Goal: Navigation & Orientation: Find specific page/section

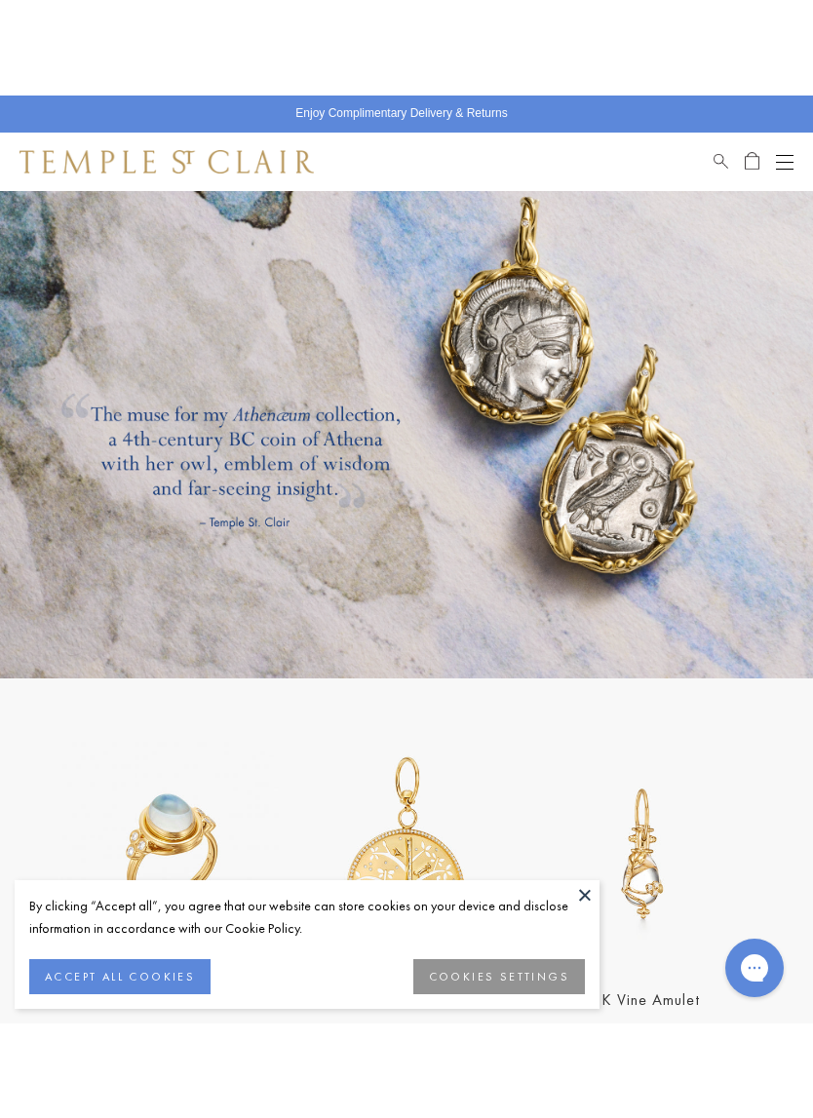
scroll to position [2367, 0]
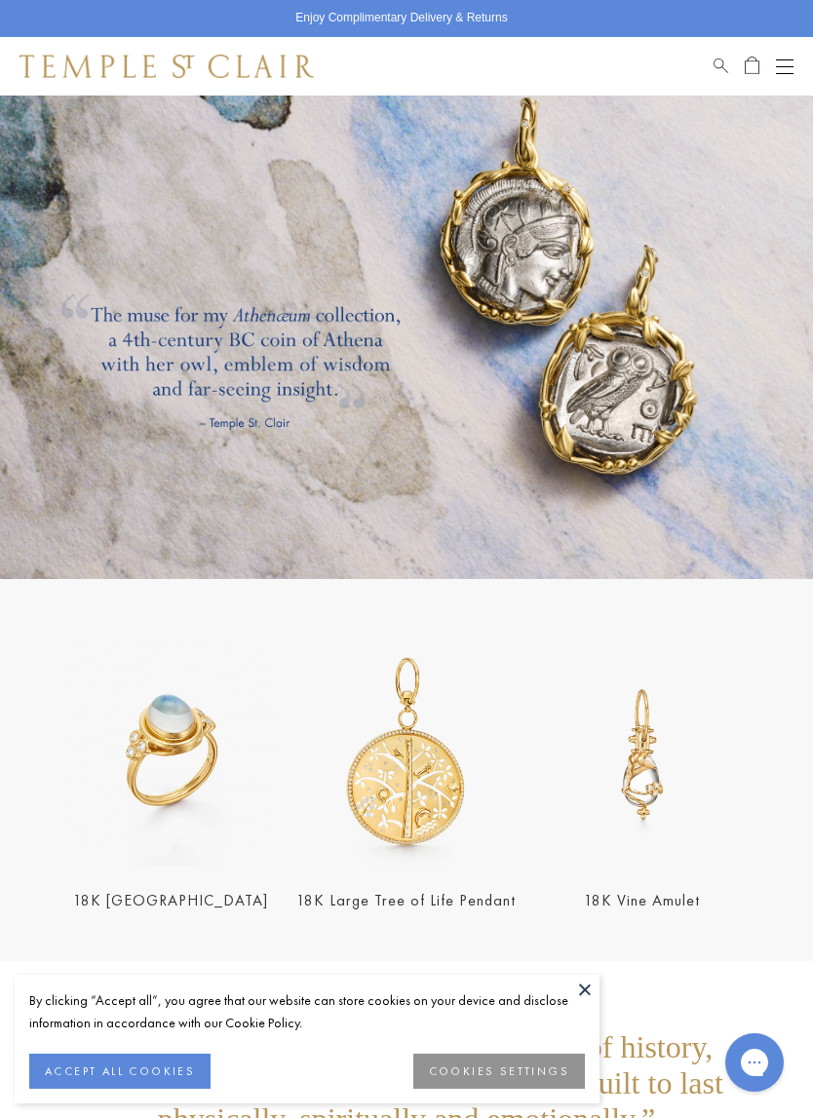
click at [620, 410] on link at bounding box center [406, 286] width 813 height 585
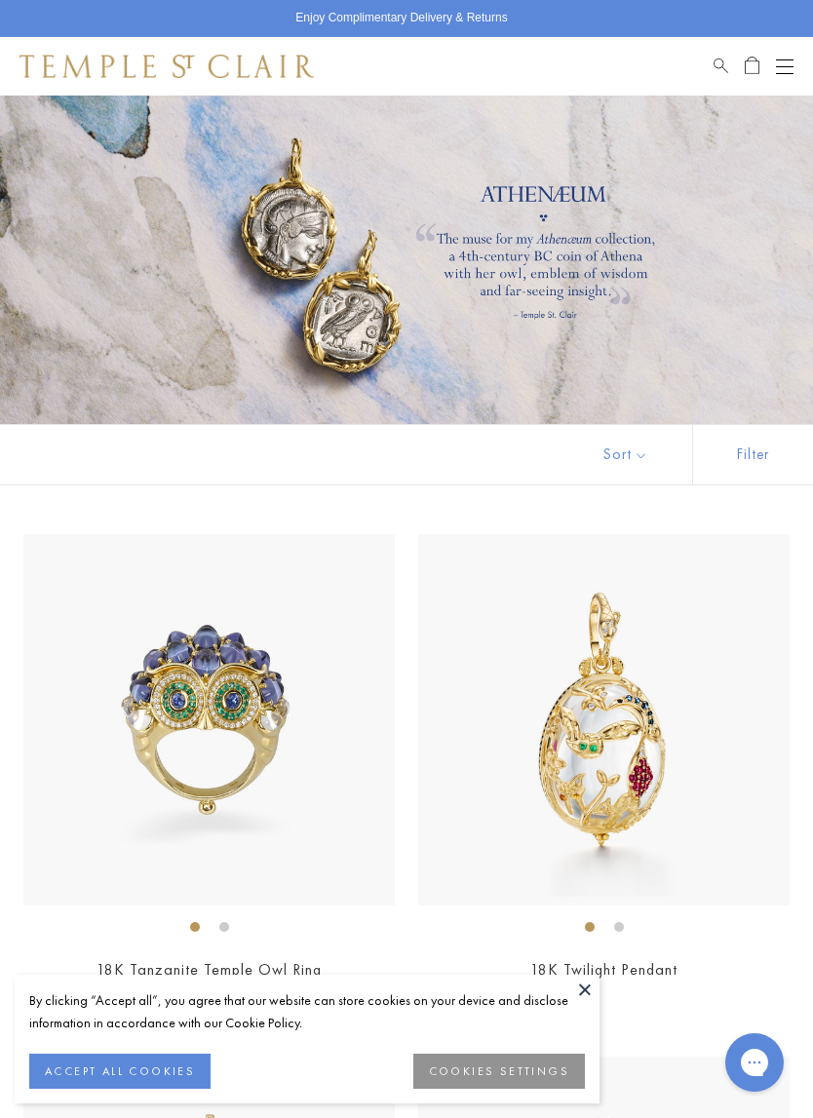
click at [593, 324] on div at bounding box center [406, 253] width 813 height 341
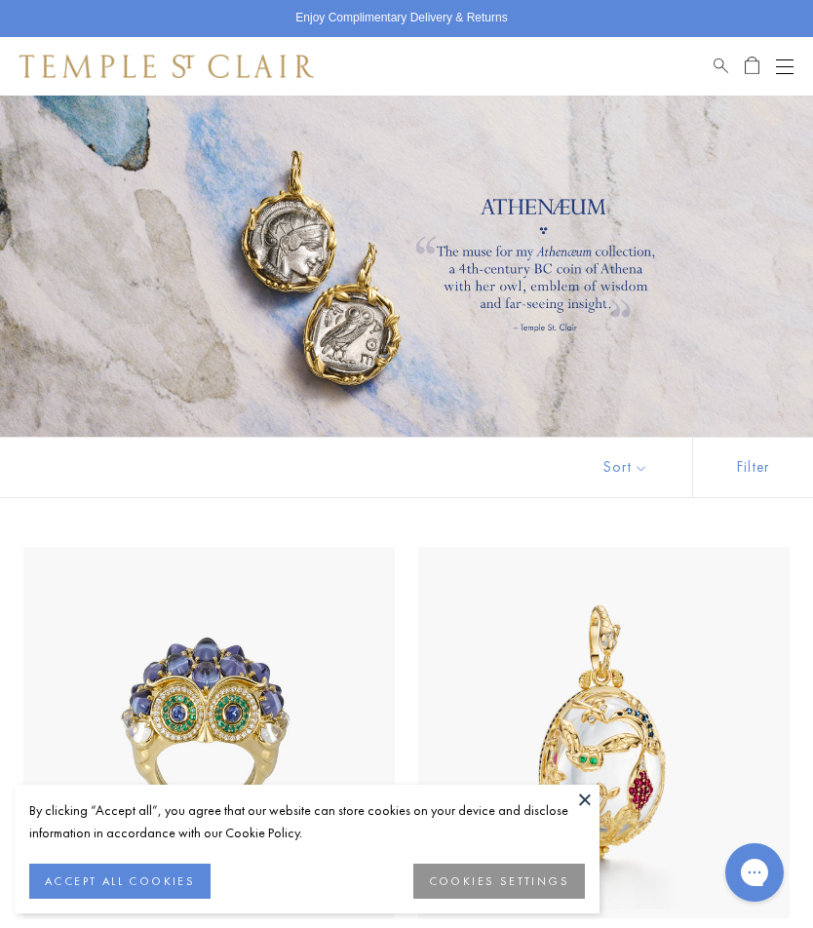
click at [345, 326] on div at bounding box center [406, 266] width 813 height 341
click at [780, 68] on button "Open navigation" at bounding box center [785, 66] width 18 height 23
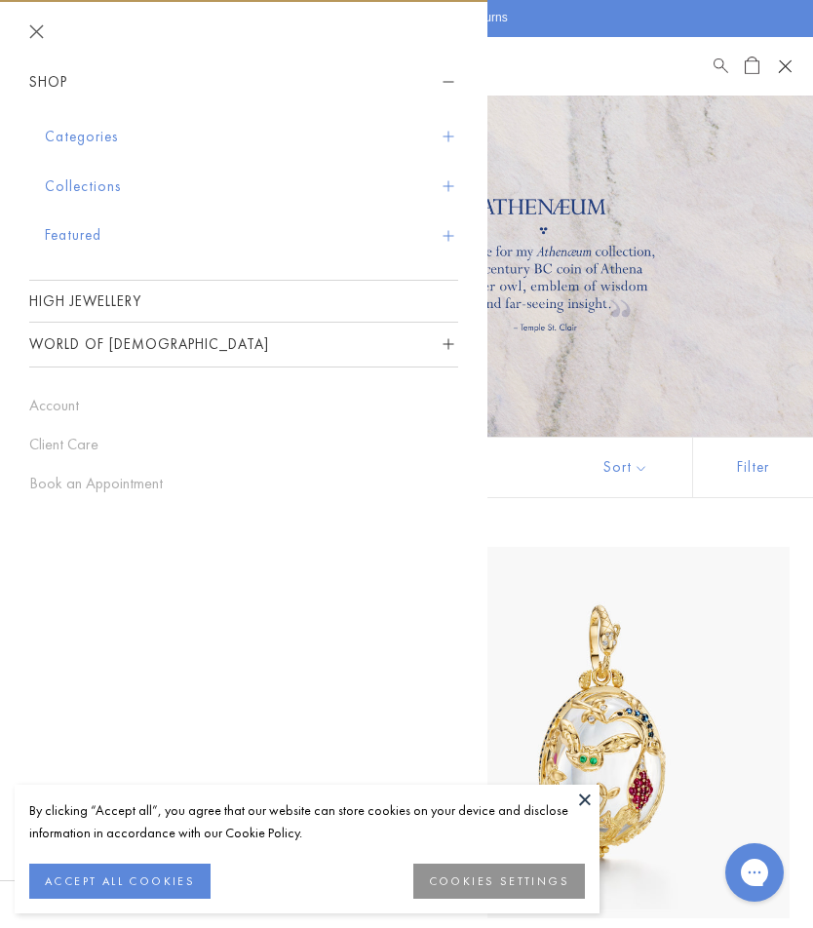
click at [55, 183] on button "Collections" at bounding box center [251, 187] width 413 height 50
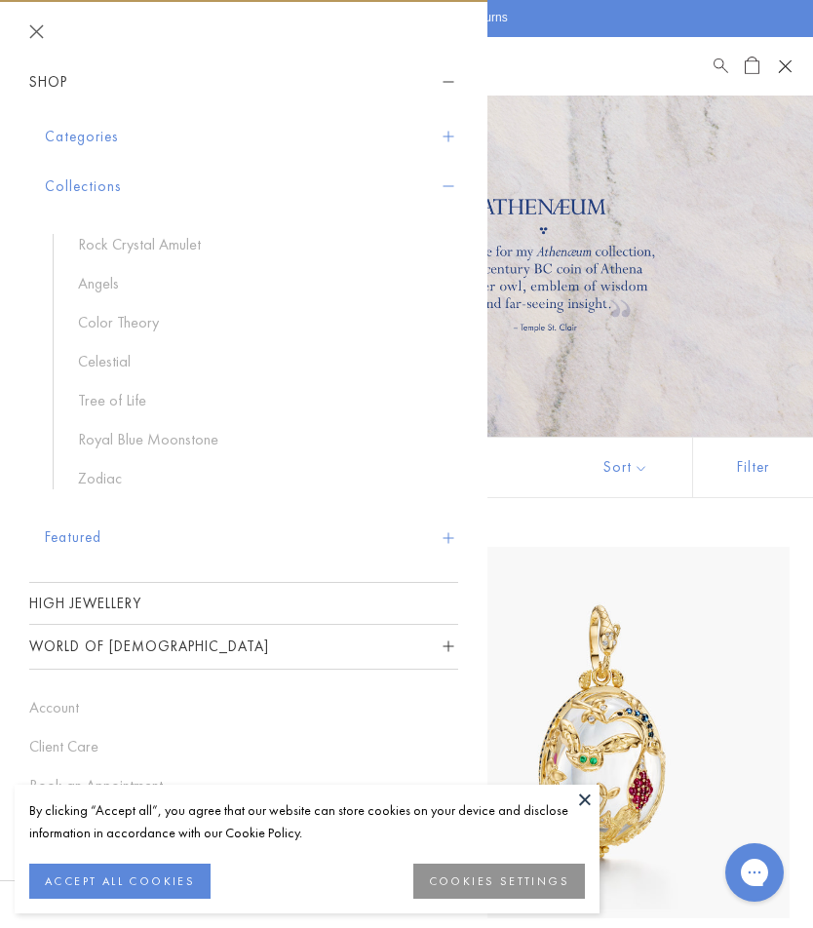
click at [41, 73] on button "Shop" at bounding box center [243, 82] width 429 height 44
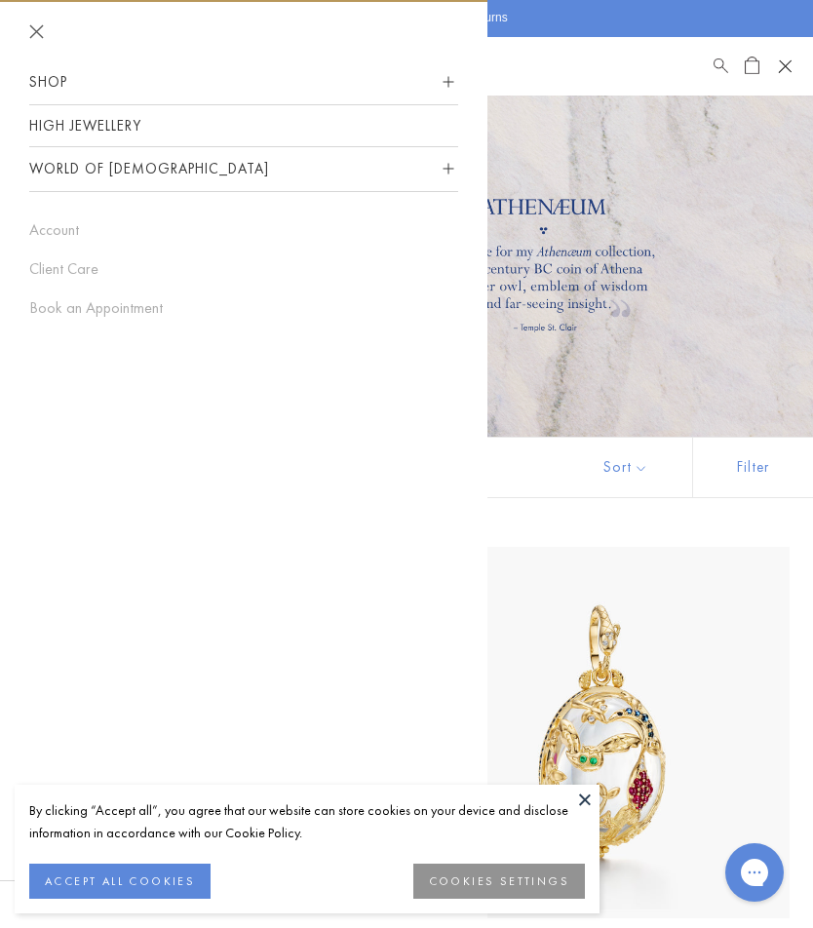
click at [723, 251] on div at bounding box center [406, 266] width 813 height 341
click at [712, 263] on div at bounding box center [406, 266] width 813 height 341
click at [721, 63] on span "Search" at bounding box center [721, 63] width 15 height 17
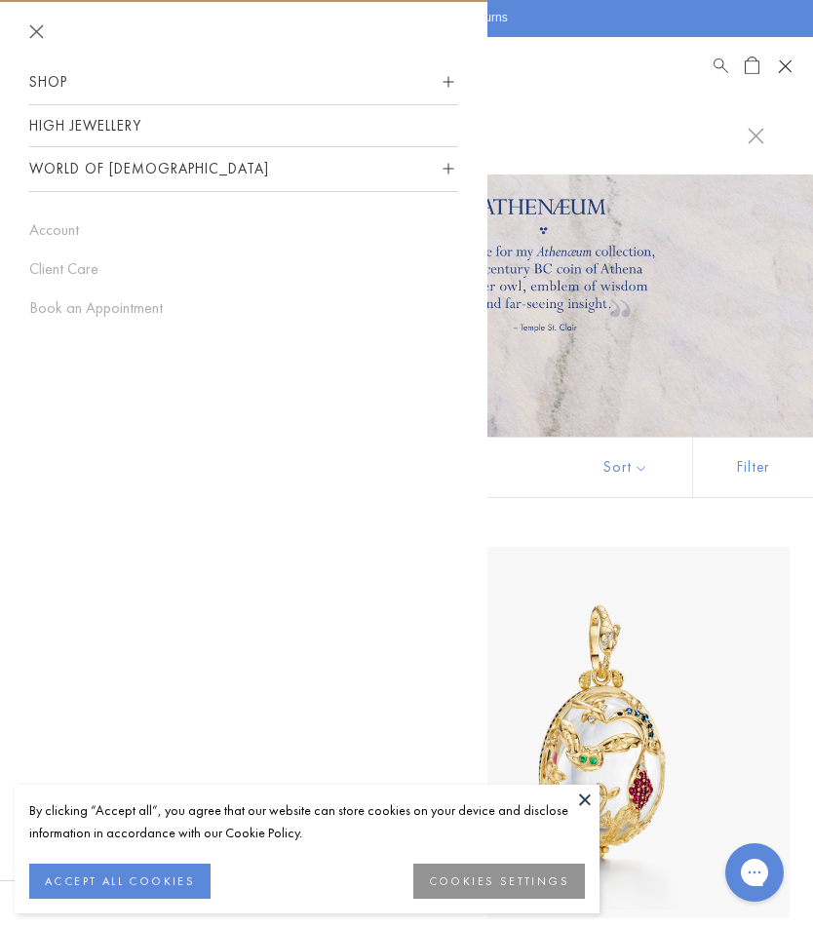
click at [721, 70] on span "Search" at bounding box center [721, 63] width 15 height 17
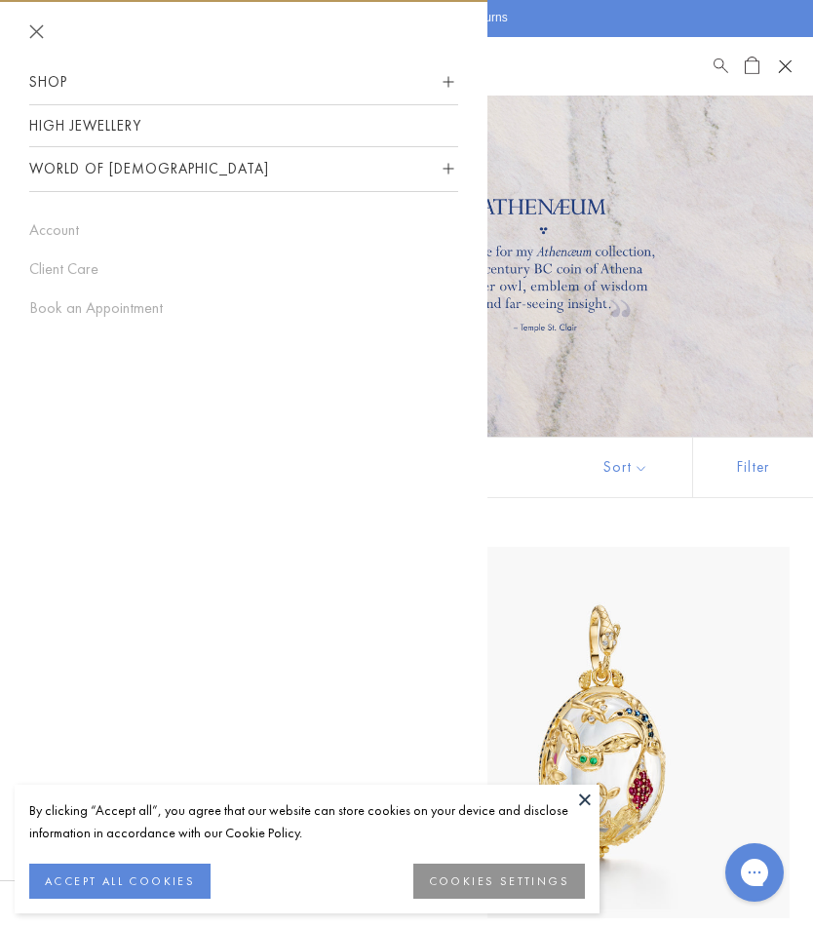
click at [731, 58] on div at bounding box center [737, 66] width 46 height 23
click at [719, 74] on link "Search" at bounding box center [721, 66] width 15 height 23
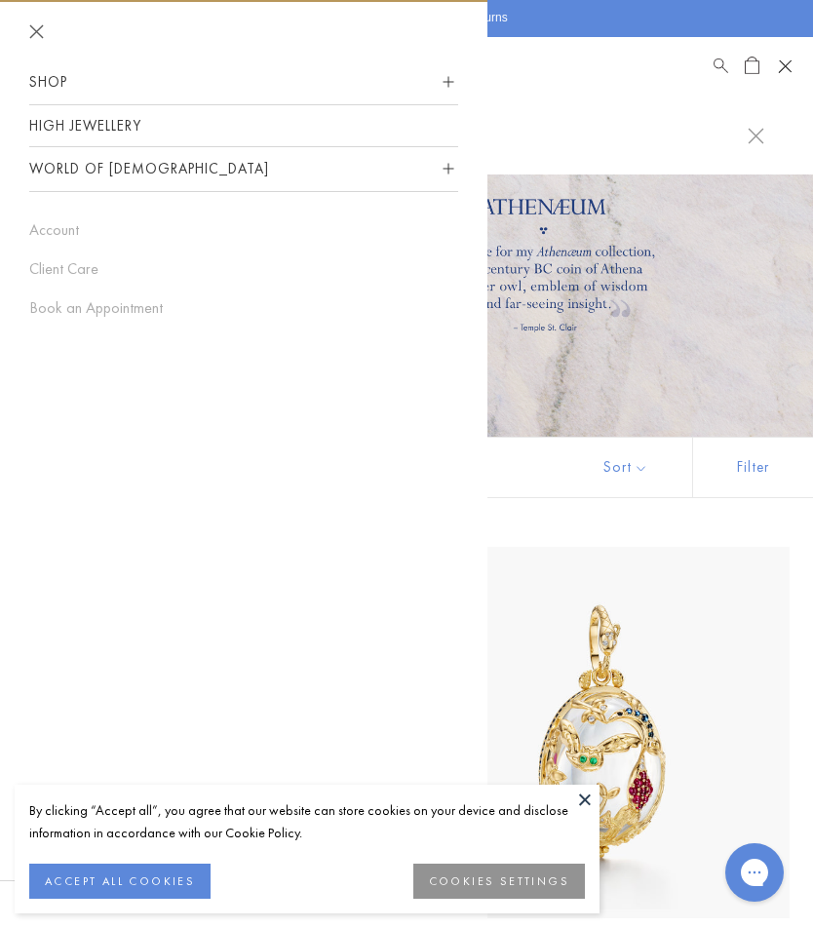
click at [592, 800] on button at bounding box center [584, 799] width 29 height 29
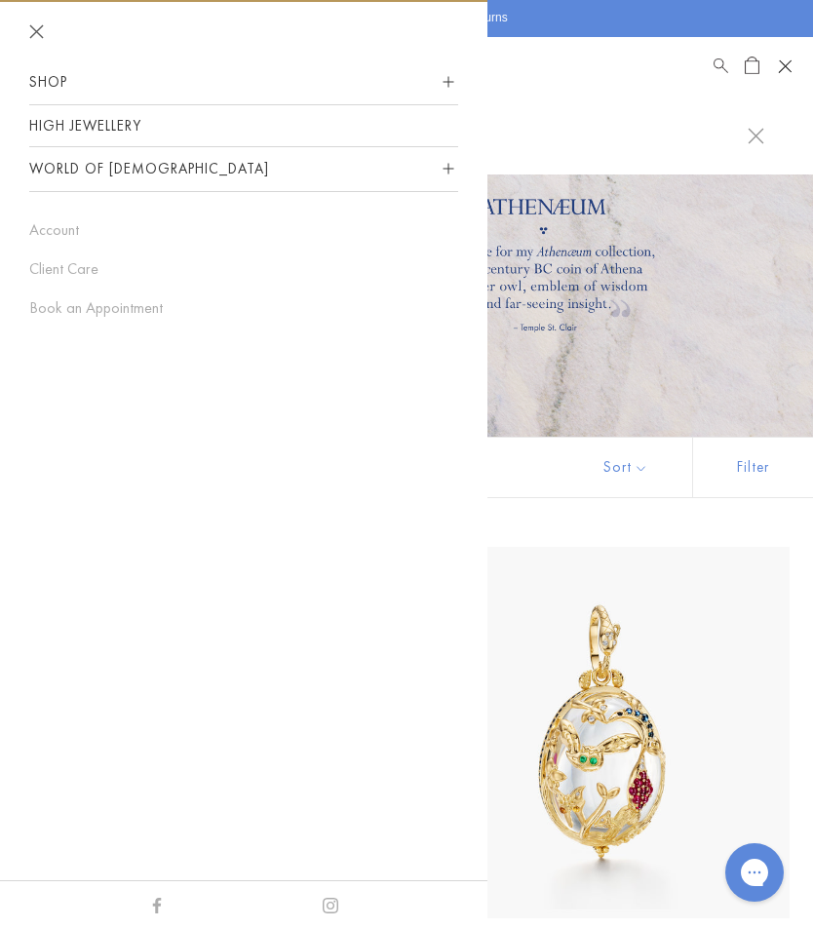
click at [762, 141] on button at bounding box center [756, 135] width 17 height 19
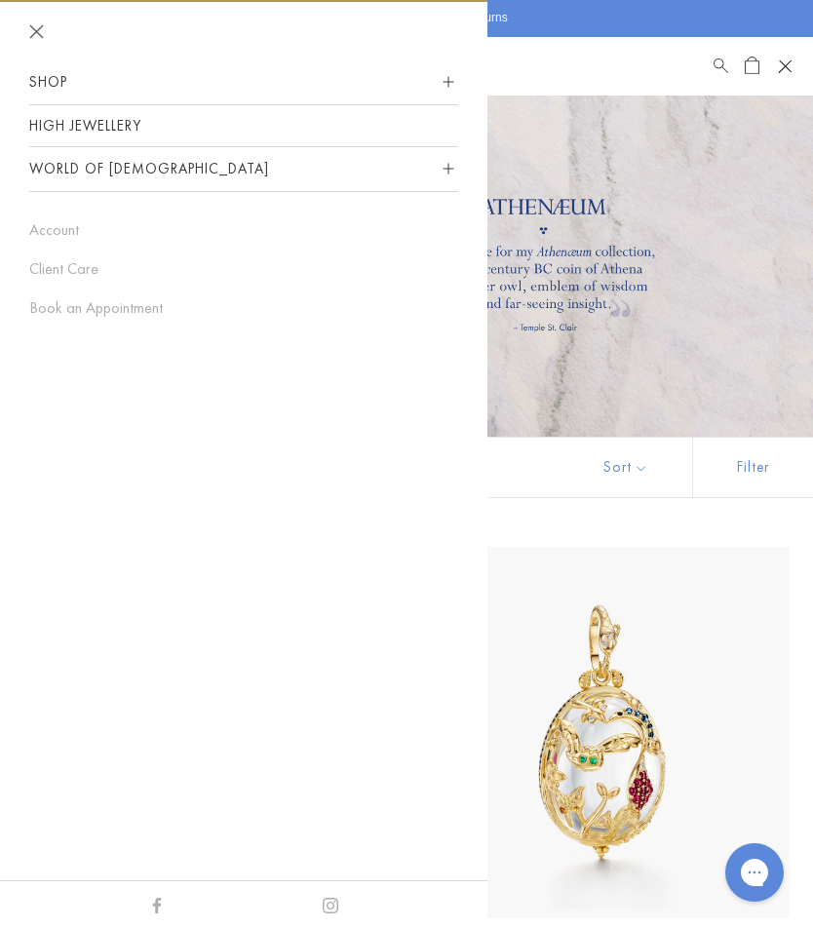
click at [725, 66] on span "Search" at bounding box center [721, 63] width 15 height 17
